Goal: Information Seeking & Learning: Learn about a topic

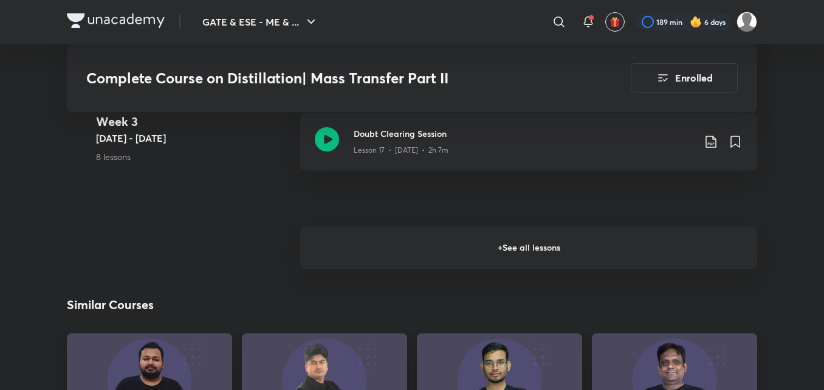
scroll to position [2044, 0]
click at [490, 241] on h6 "+ See all lessons" at bounding box center [528, 246] width 457 height 43
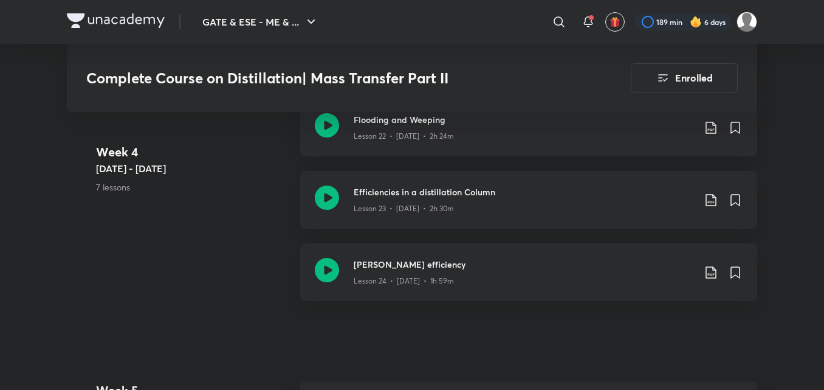
scroll to position [2499, 0]
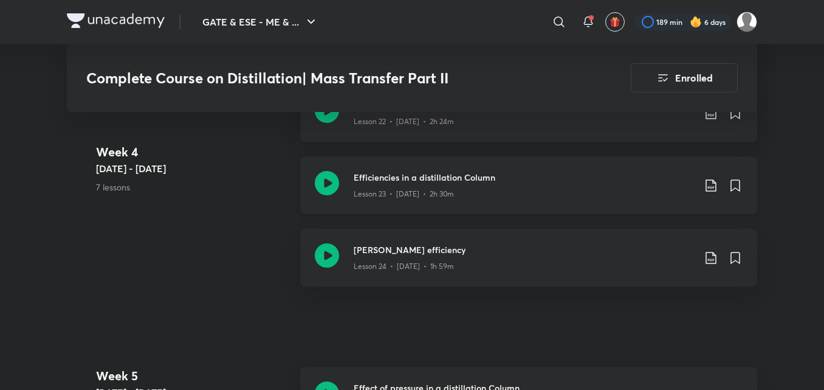
click at [711, 183] on icon at bounding box center [711, 185] width 15 height 15
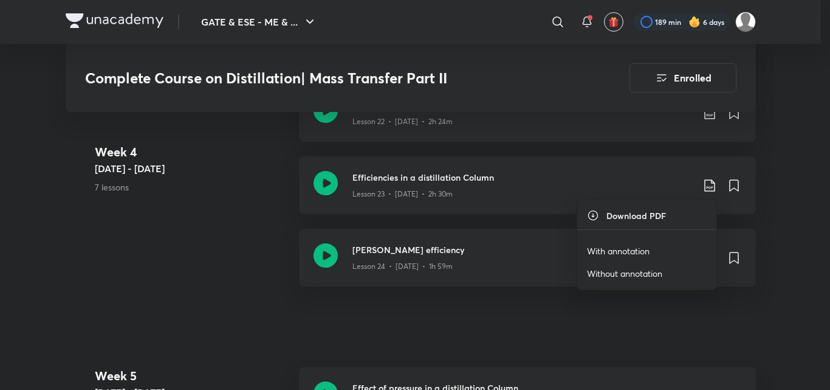
click at [610, 251] on p "With annotation" at bounding box center [618, 250] width 63 height 13
